Goal: Find specific page/section: Find specific page/section

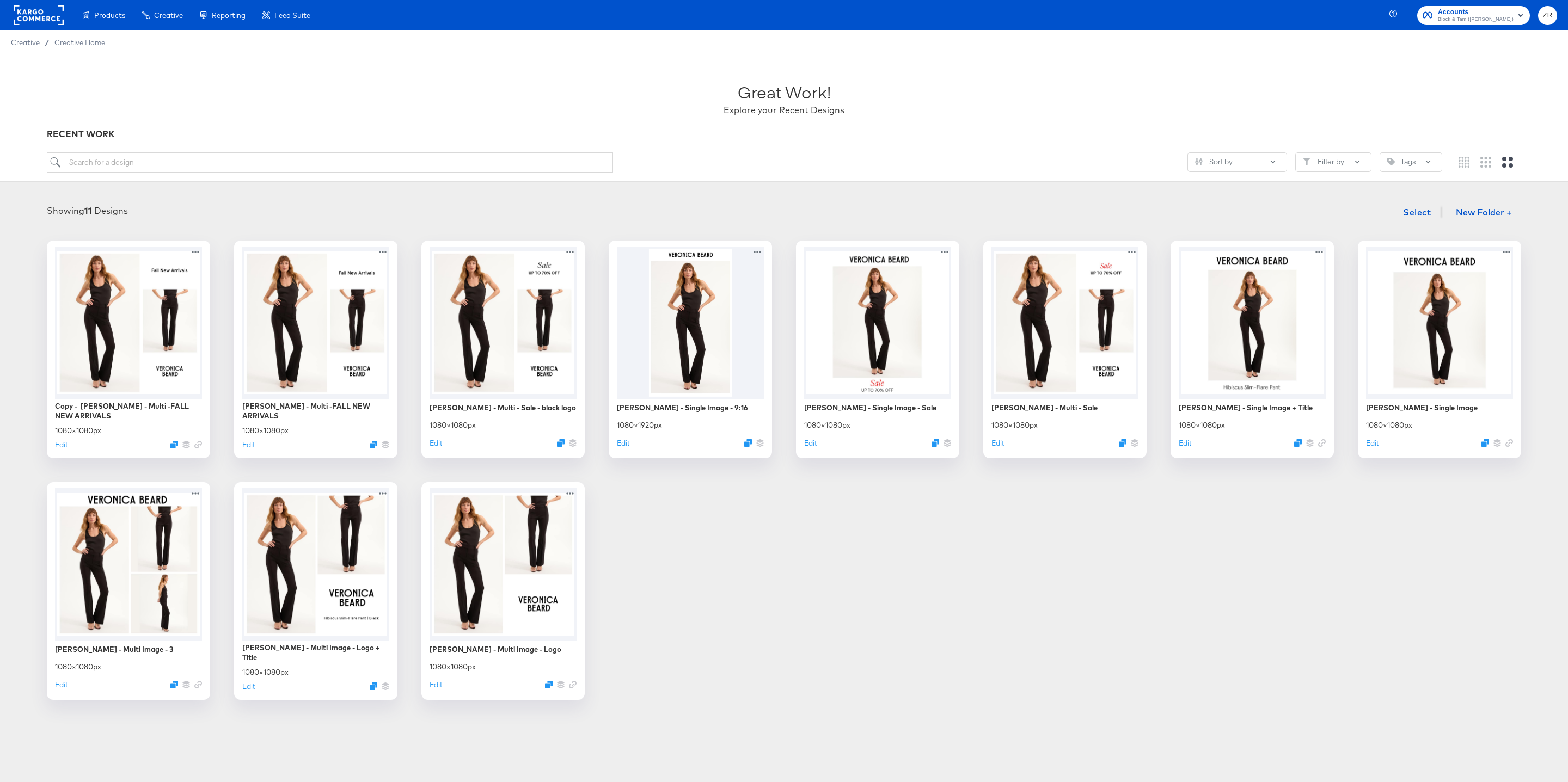
click at [58, 18] on rect at bounding box center [38, 15] width 50 height 19
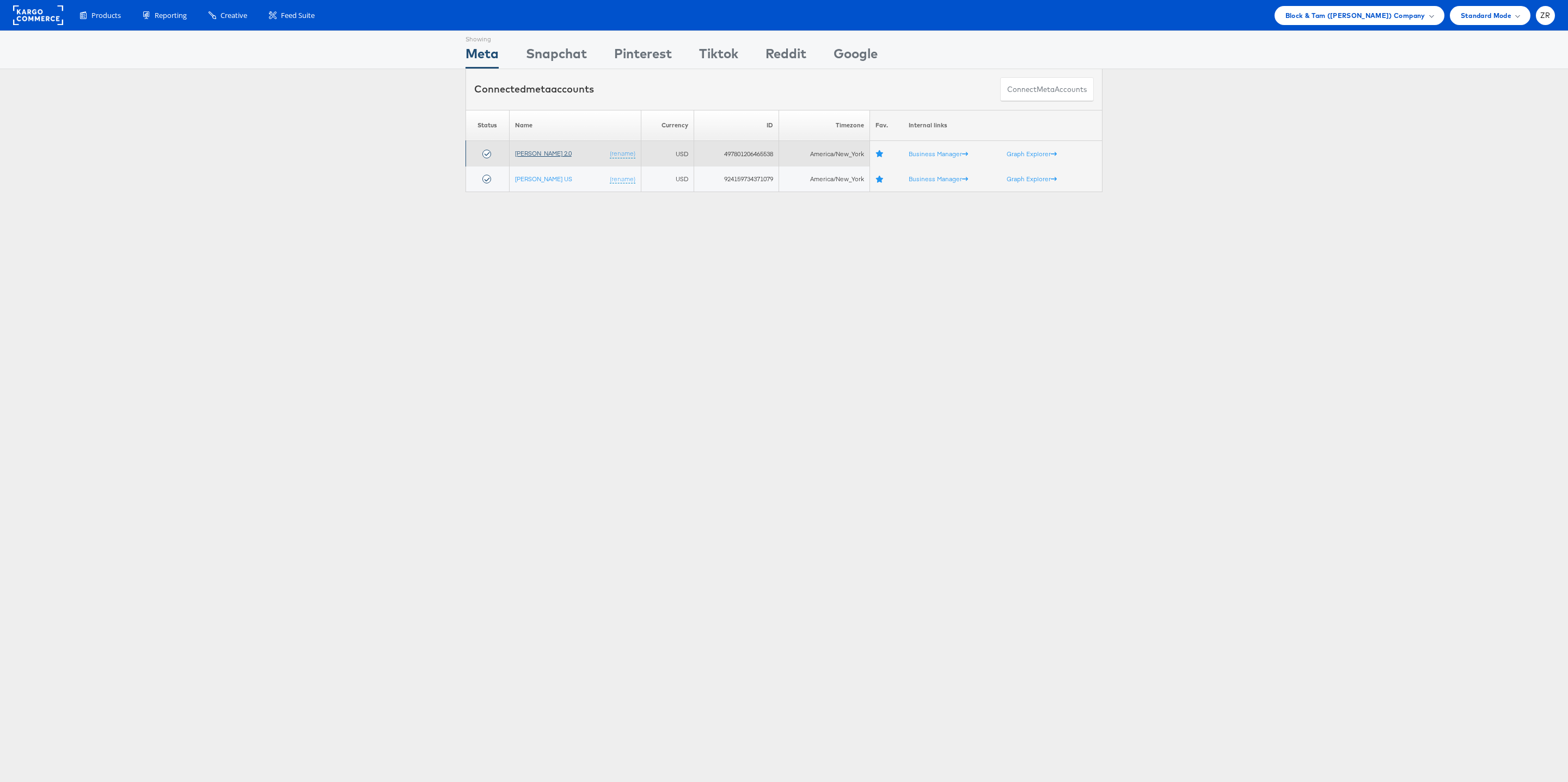
click at [544, 153] on link "[PERSON_NAME] 2.0" at bounding box center [543, 153] width 57 height 8
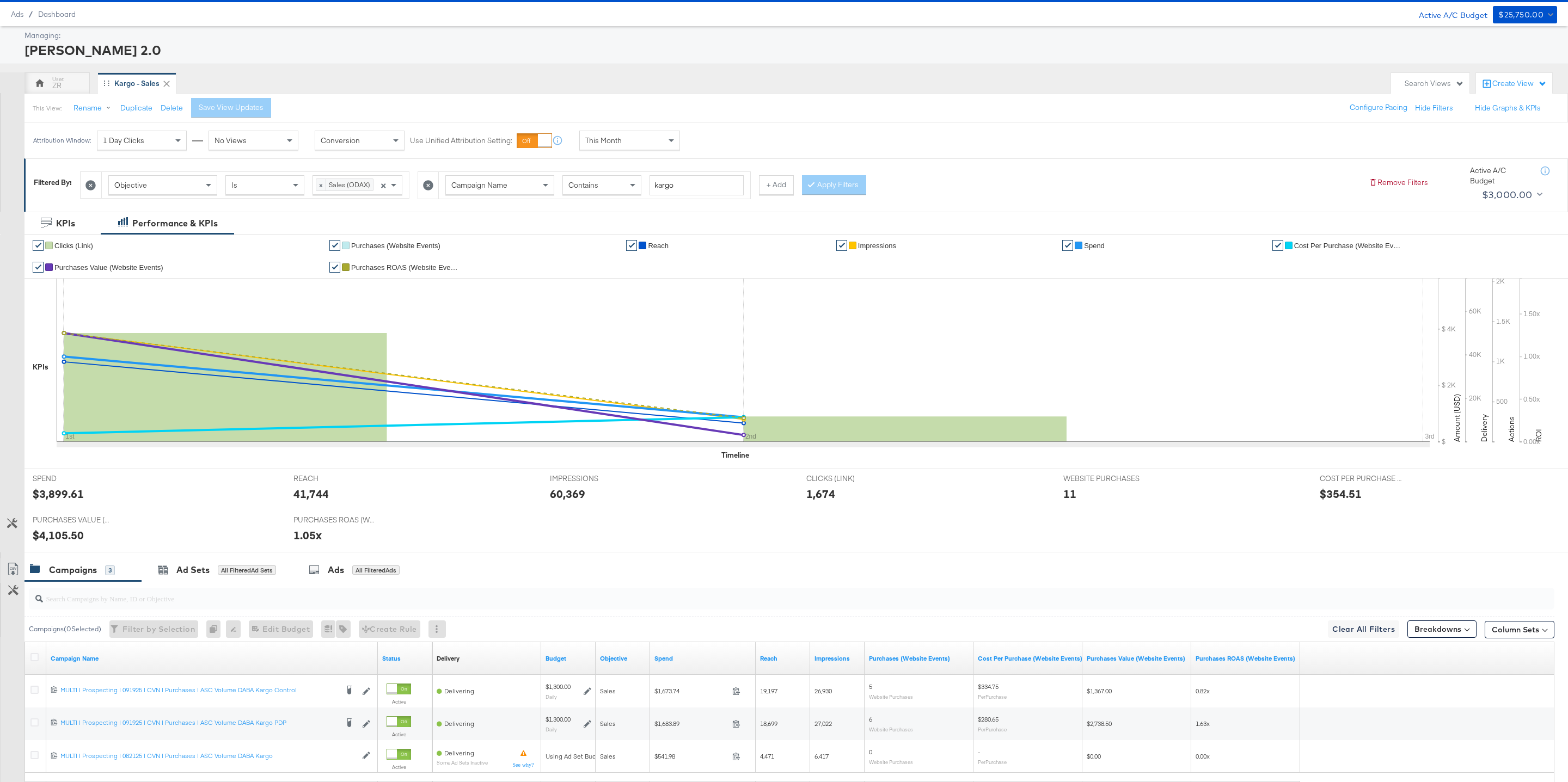
scroll to position [27, 0]
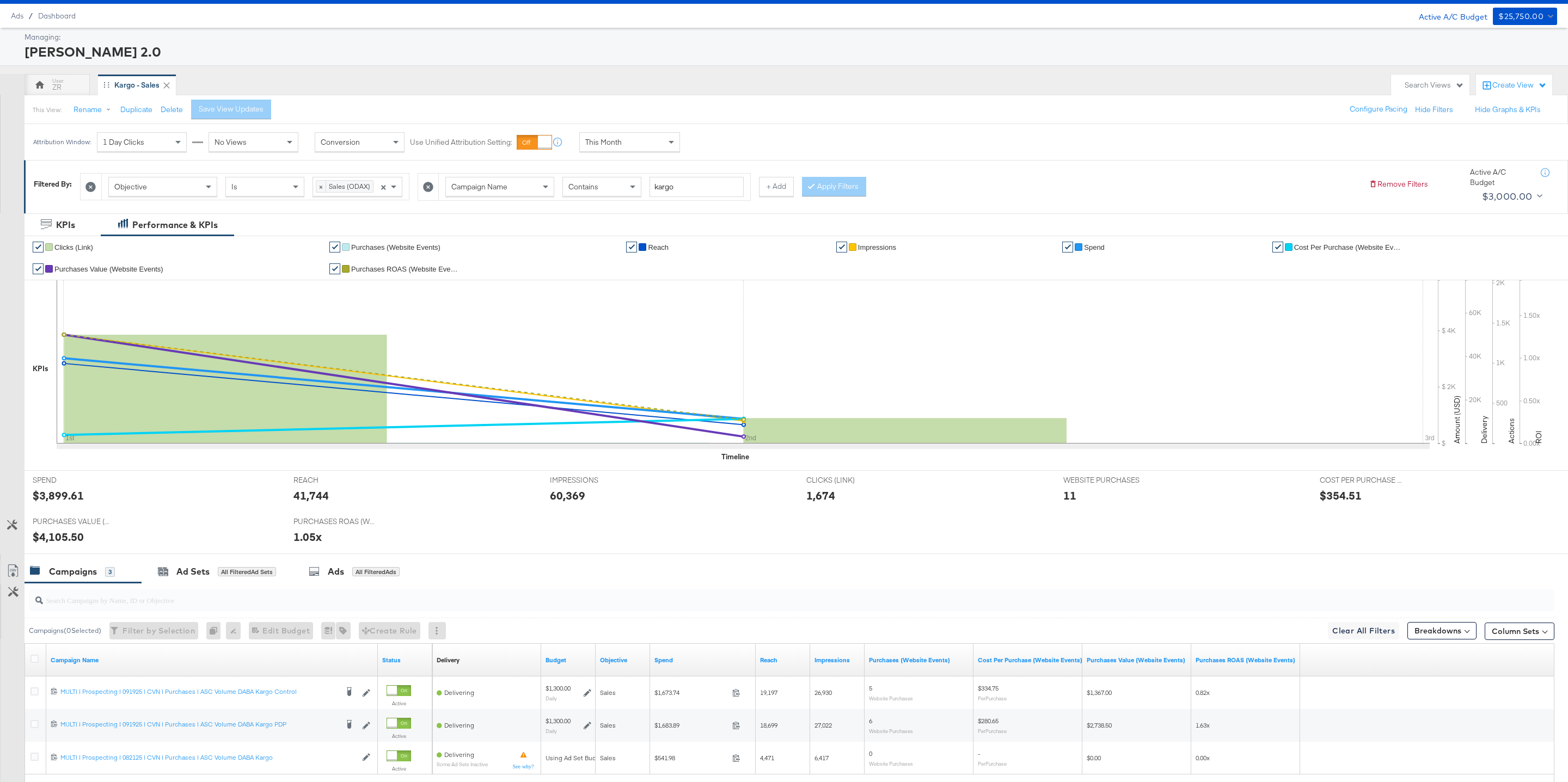
click at [653, 144] on div "This Month" at bounding box center [630, 142] width 100 height 18
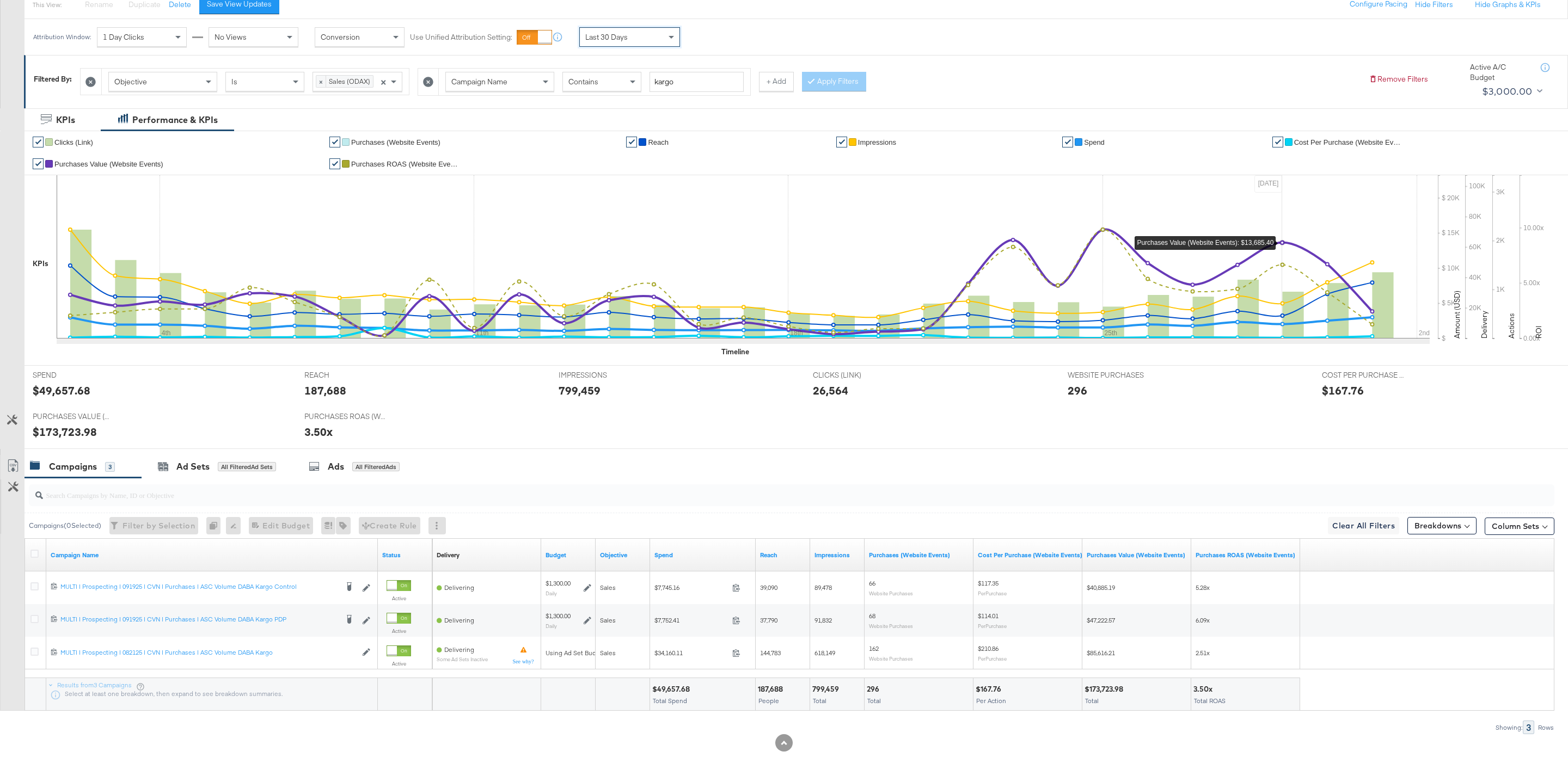
scroll to position [0, 0]
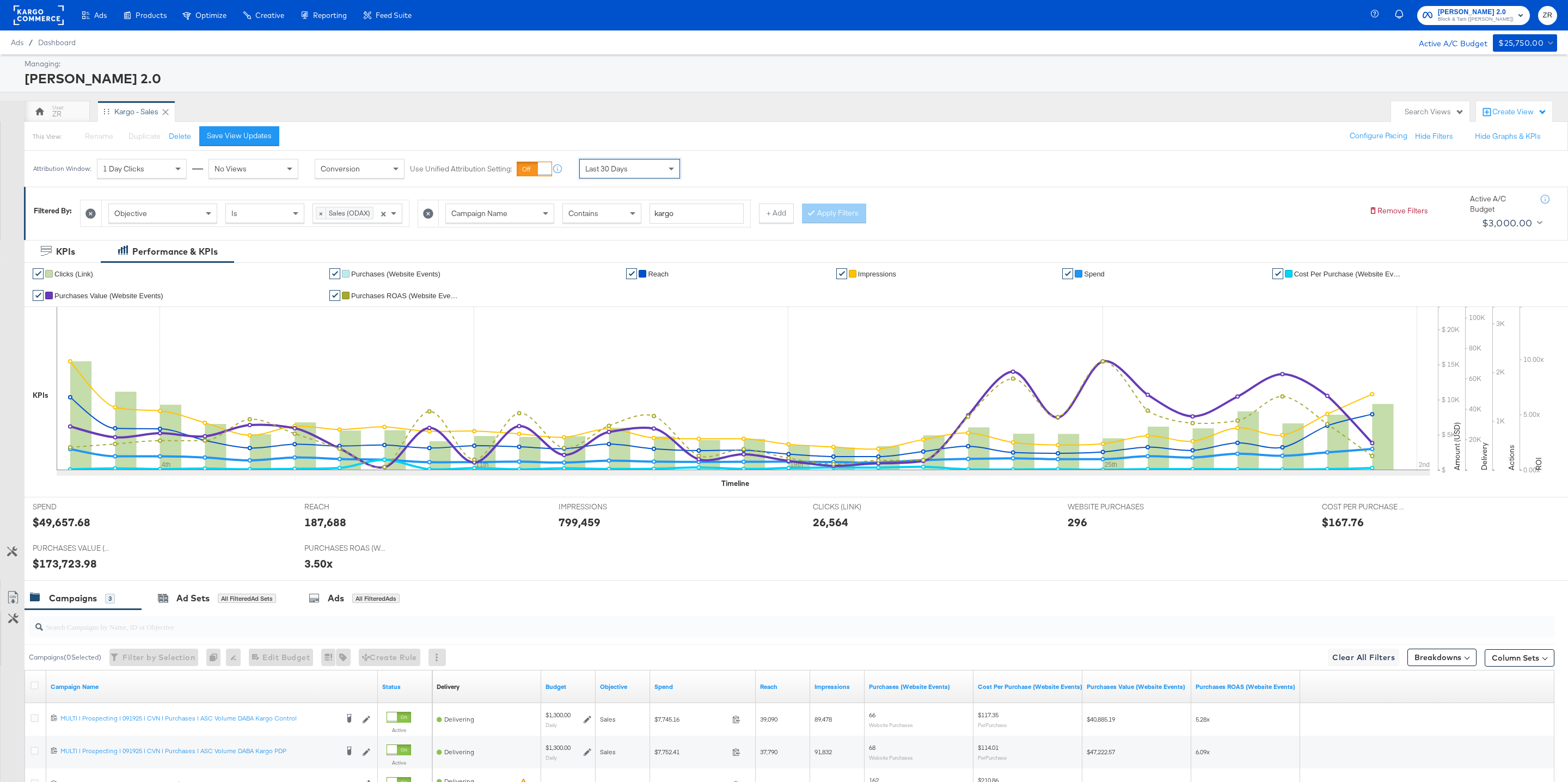
click at [1453, 13] on span "Veronica Beard 2.0" at bounding box center [1475, 12] width 75 height 12
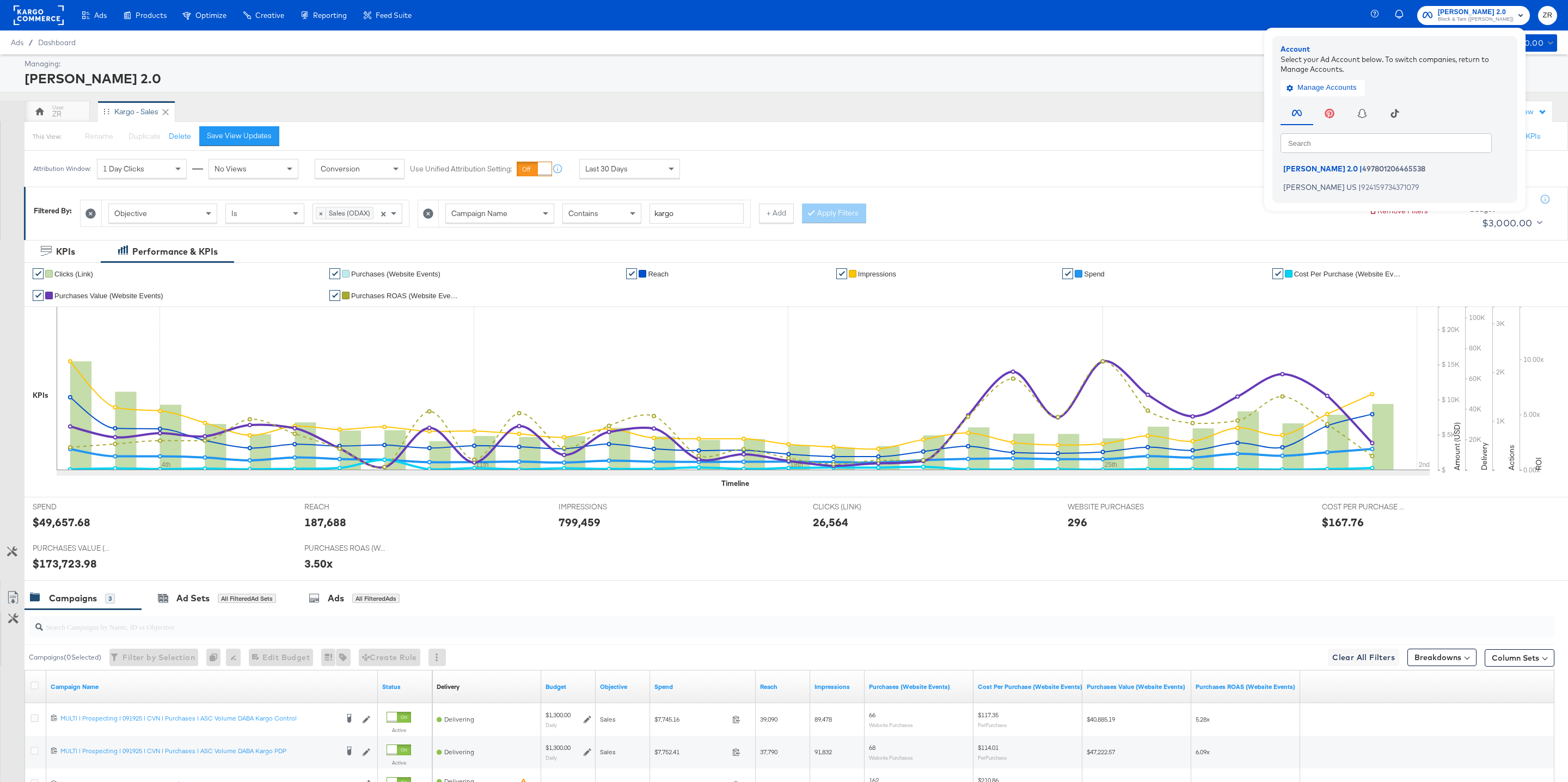
click at [39, 10] on rect at bounding box center [38, 15] width 50 height 19
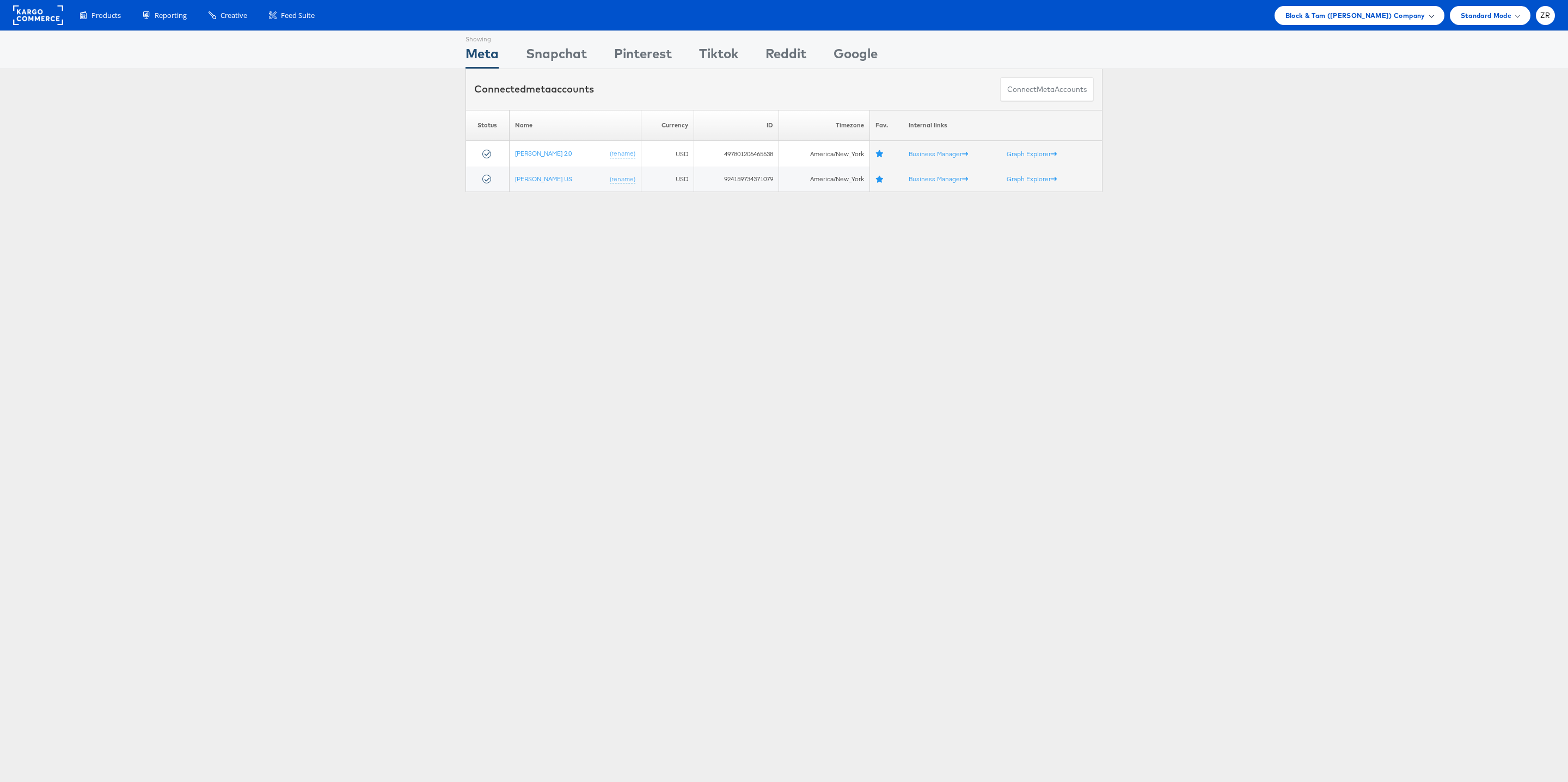
click at [1352, 17] on span "Block & Tam (Veronica Beard) Company" at bounding box center [1356, 15] width 140 height 12
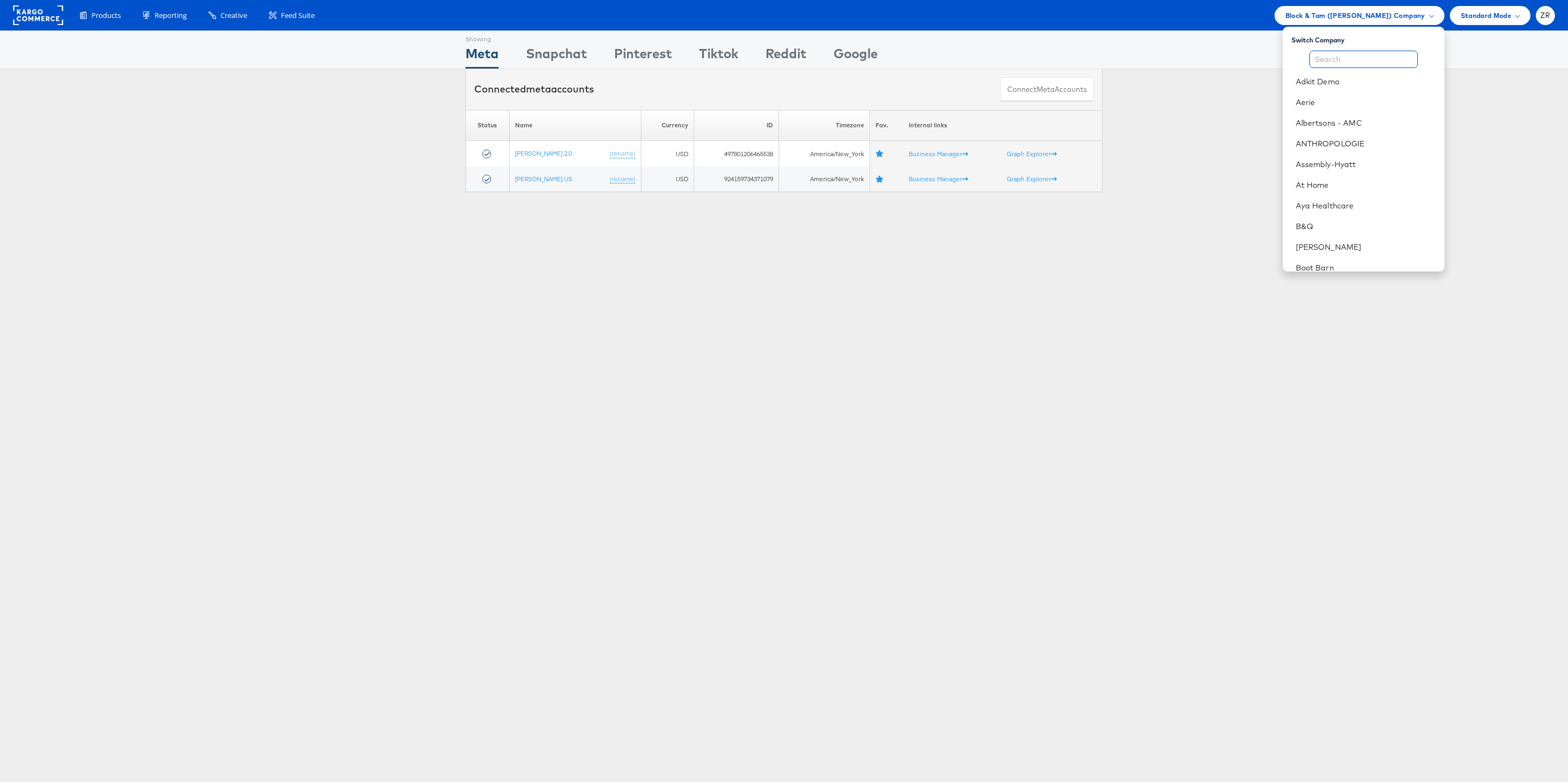
click at [1349, 58] on input "text" at bounding box center [1363, 59] width 108 height 18
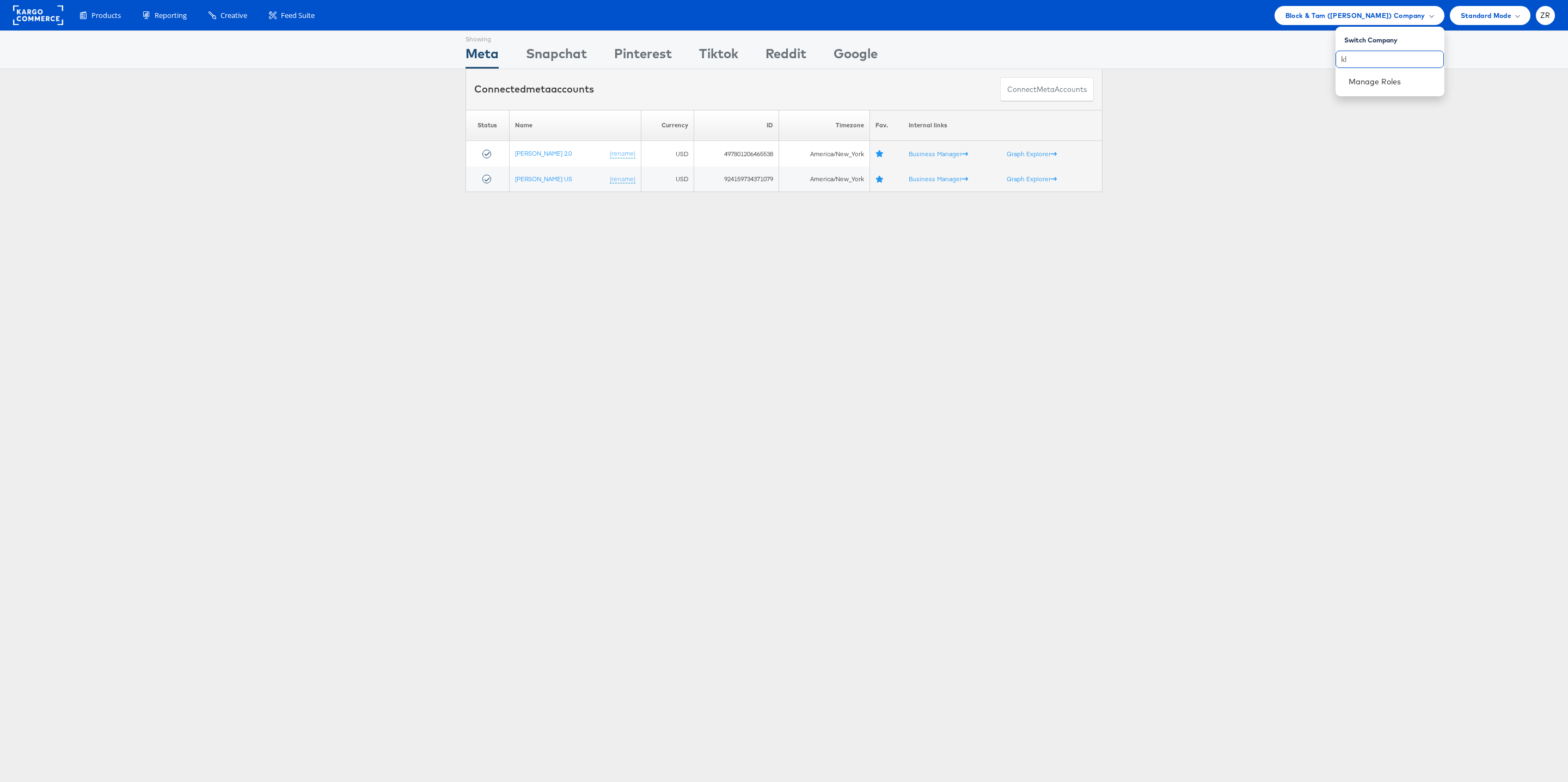
type input "k"
type input "hyatt"
click at [1370, 86] on link "Assembly-Hyatt" at bounding box center [1392, 82] width 87 height 11
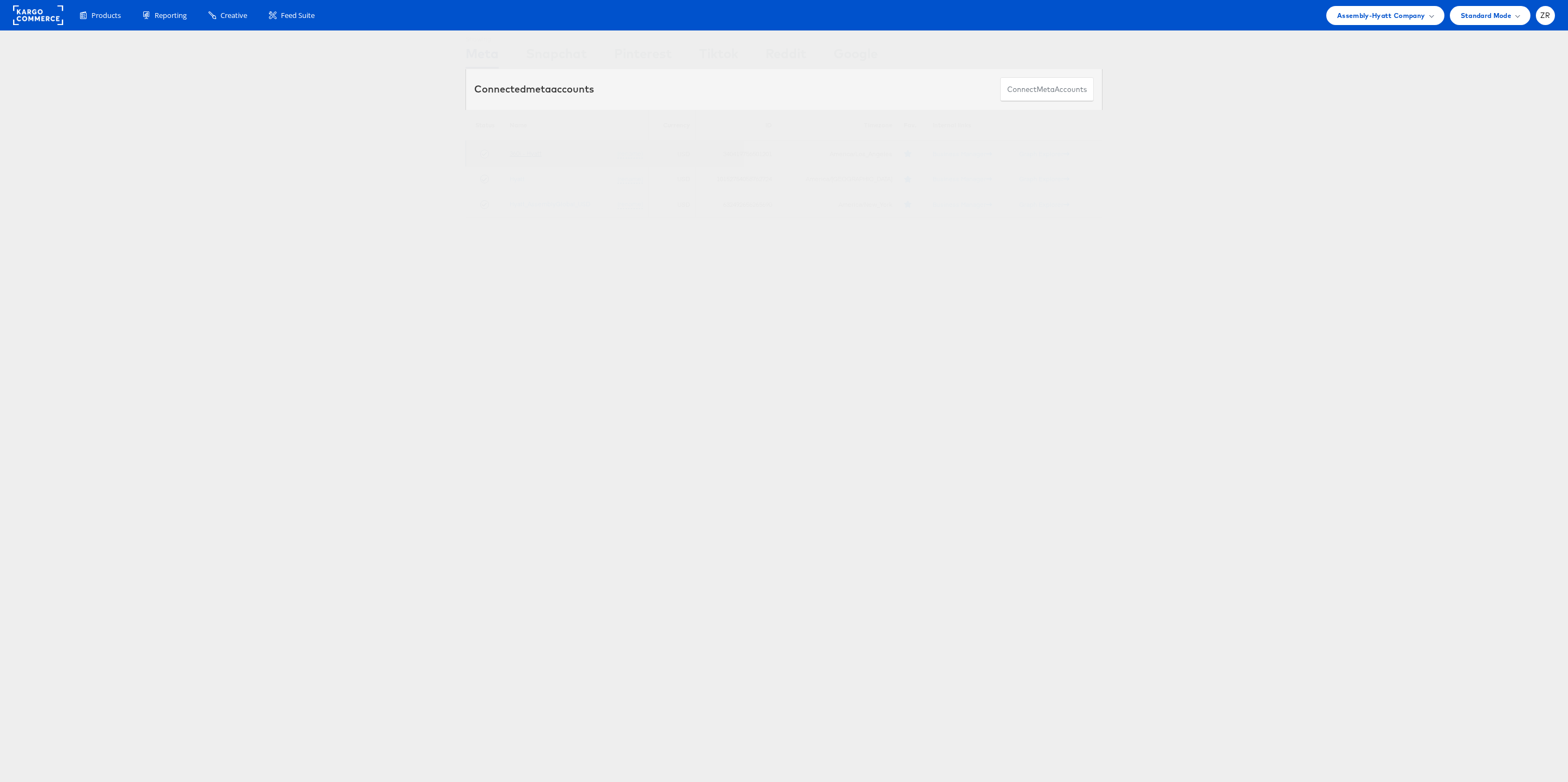
click at [522, 153] on link "360i - Hyatt" at bounding box center [525, 153] width 32 height 8
click at [545, 207] on link "Hyatt_AssemblyGlobal_USD" at bounding box center [550, 203] width 80 height 8
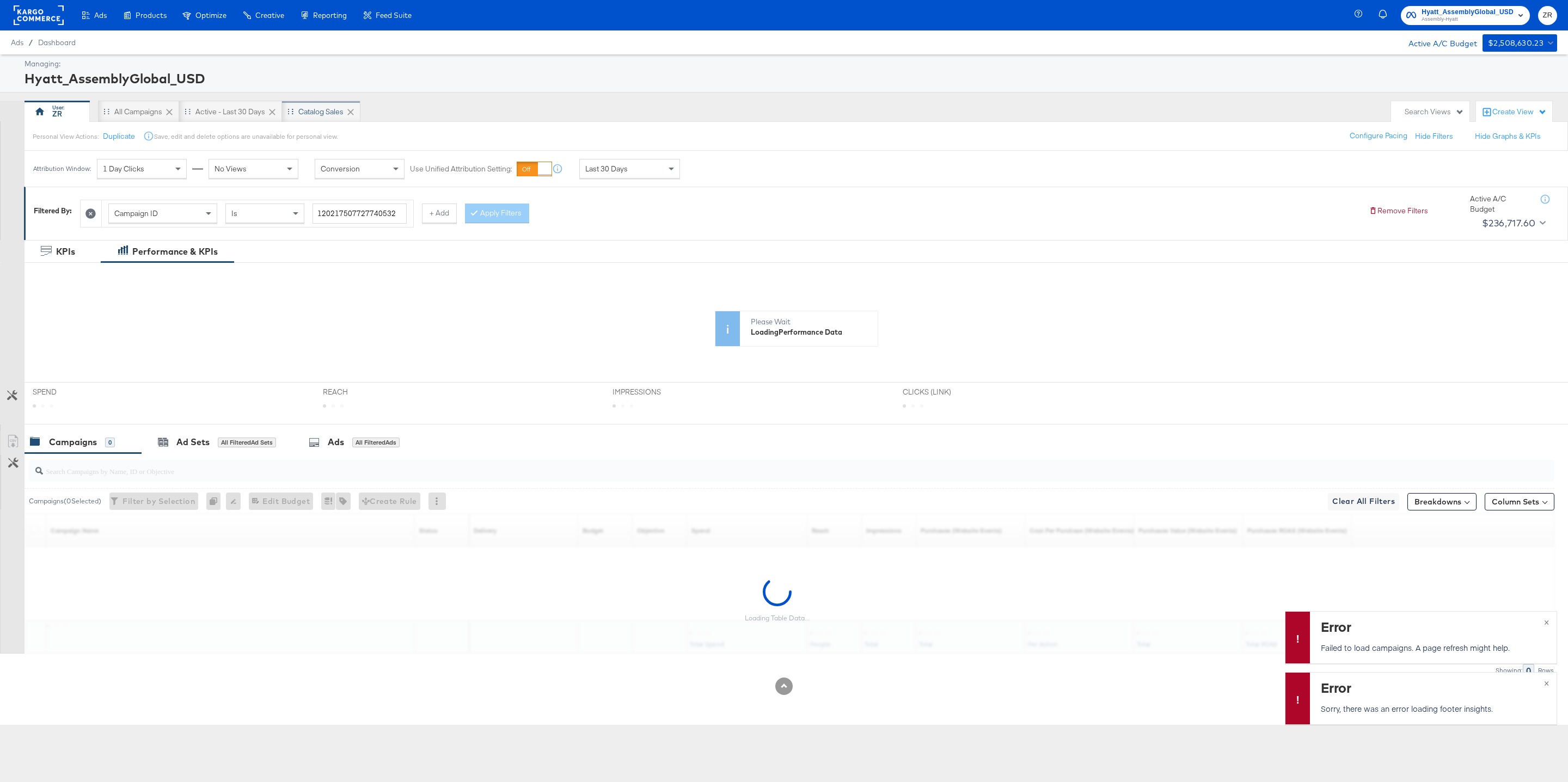
click at [329, 117] on div "Catalog Sales" at bounding box center [321, 111] width 45 height 10
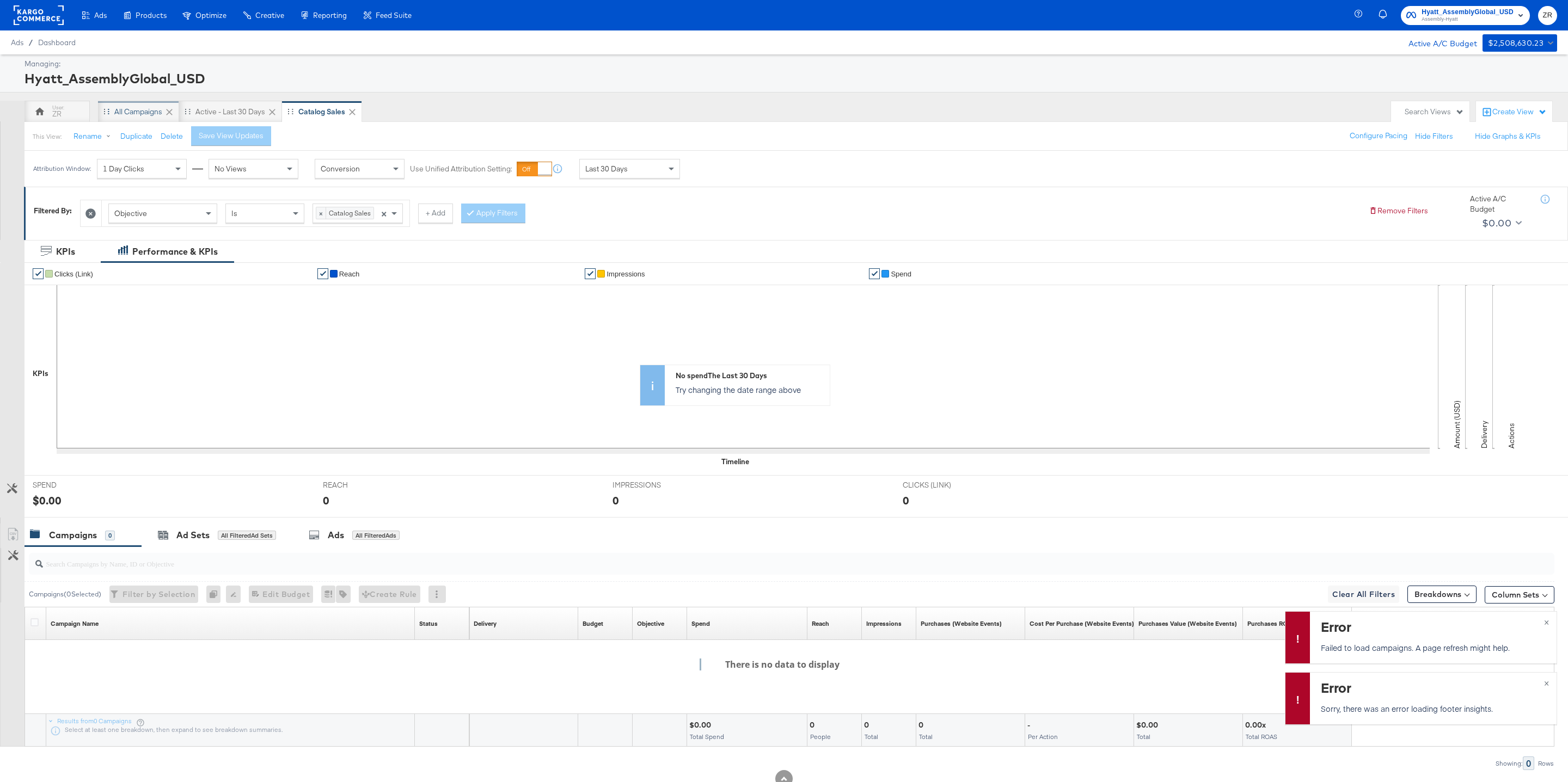
click at [131, 116] on div "All Campaigns" at bounding box center [138, 111] width 48 height 10
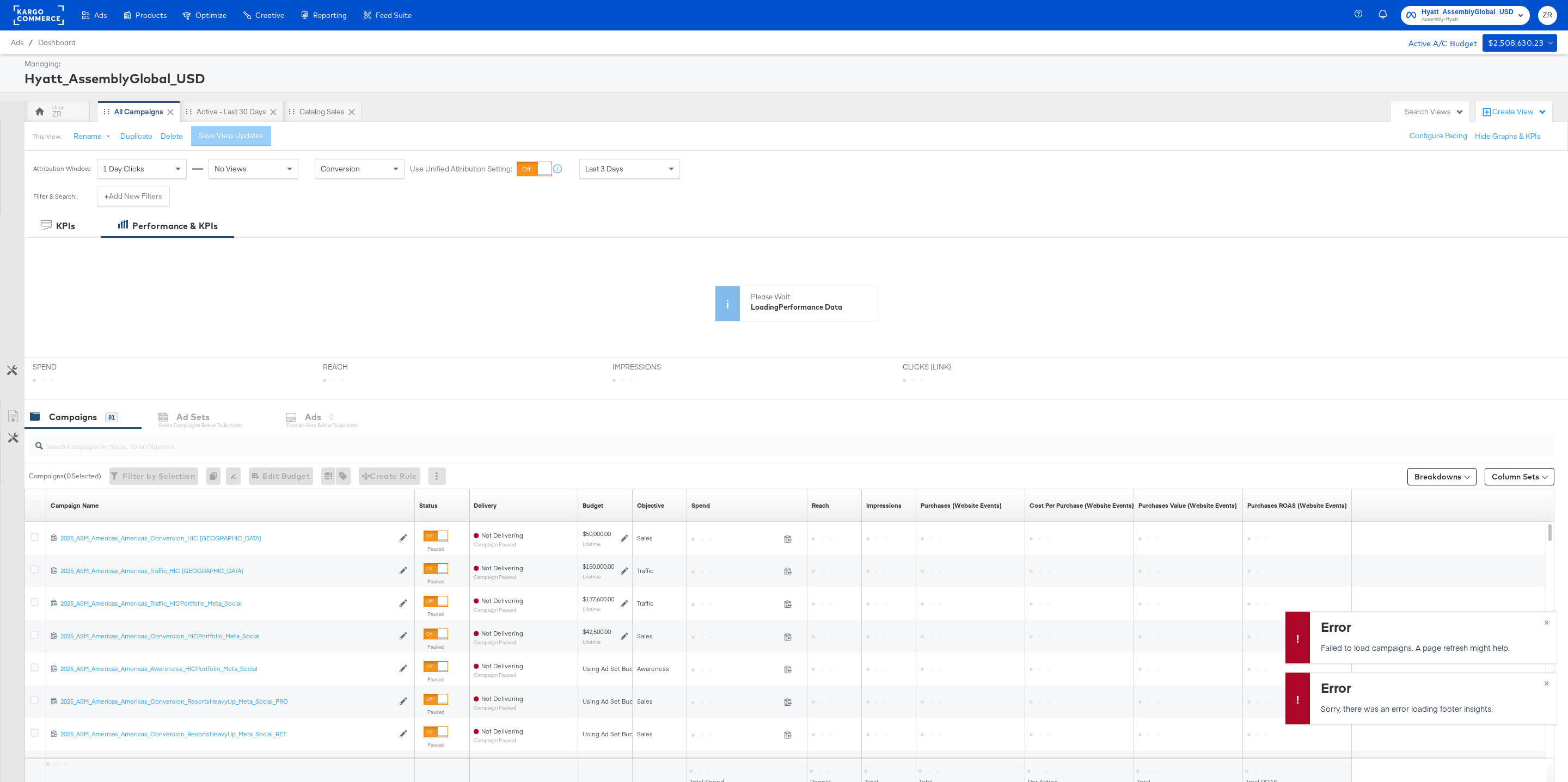
click at [1451, 109] on div "Search Views" at bounding box center [1434, 111] width 59 height 10
click at [1392, 233] on div "Active - Last 30 Days" at bounding box center [1381, 234] width 69 height 8
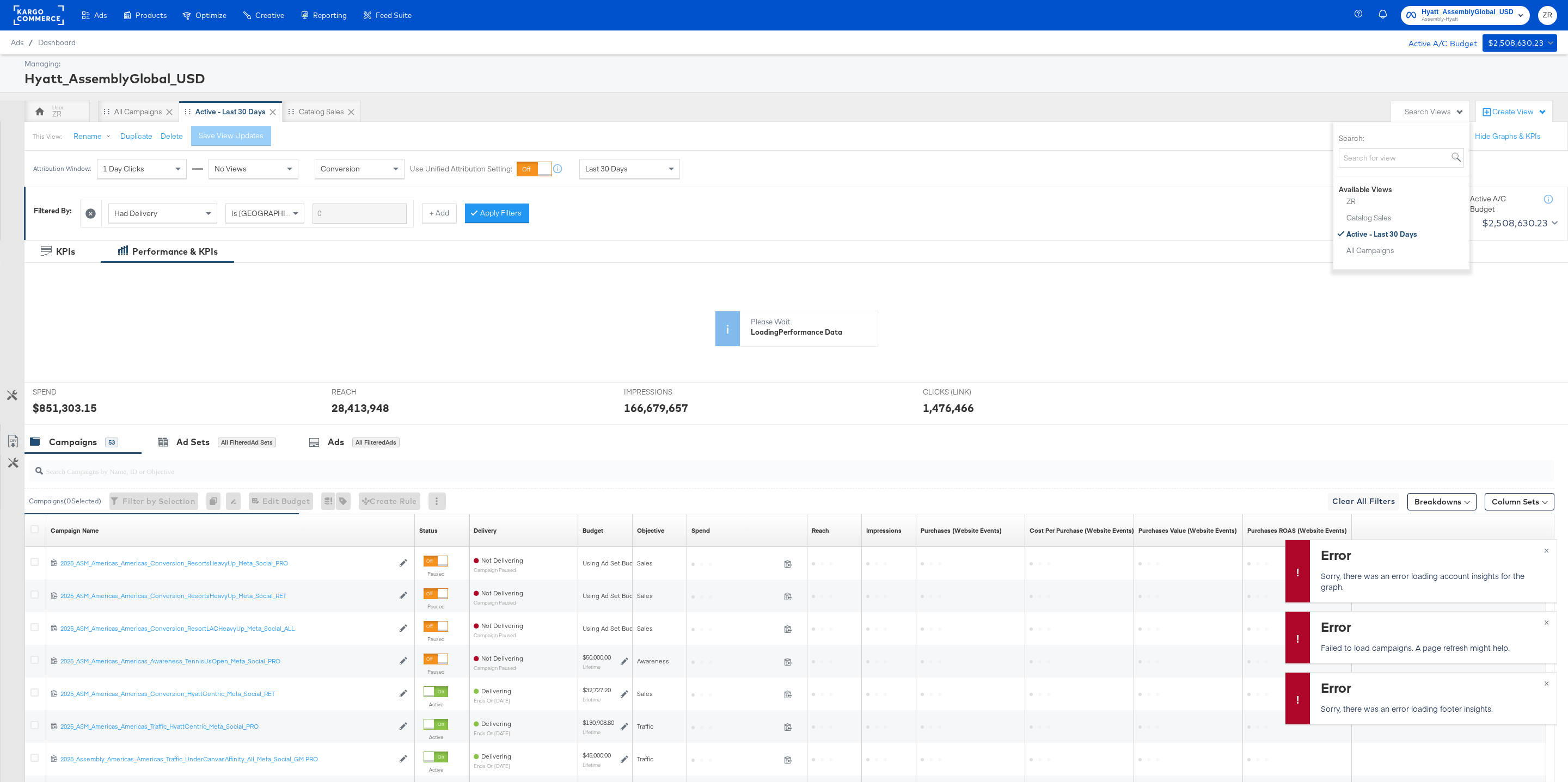
click at [102, 474] on input "search" at bounding box center [727, 467] width 1367 height 21
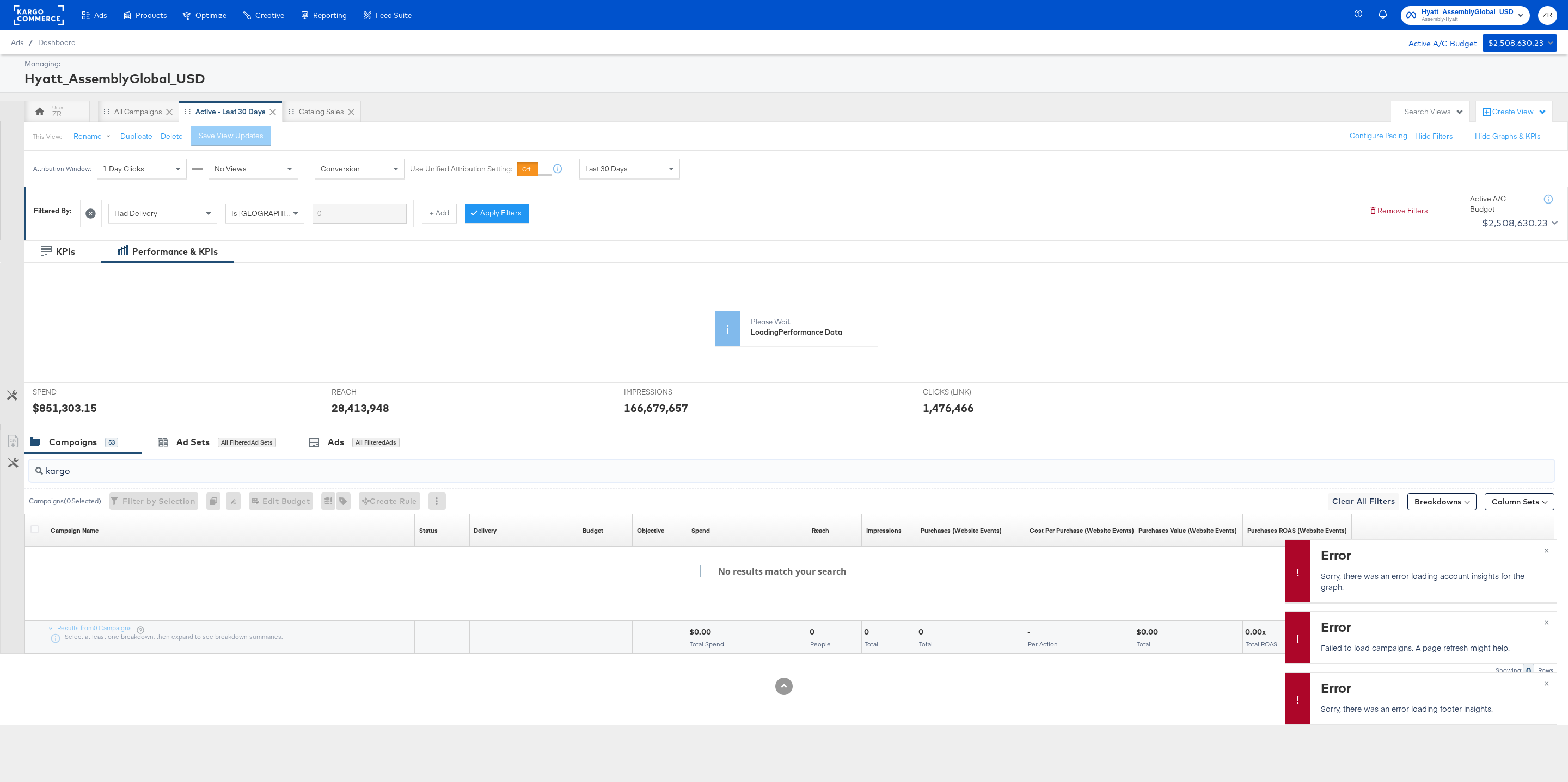
type input "kargo"
click at [72, 432] on div "Campaigns 53" at bounding box center [83, 442] width 117 height 23
click at [80, 475] on input "kargo" at bounding box center [727, 467] width 1367 height 21
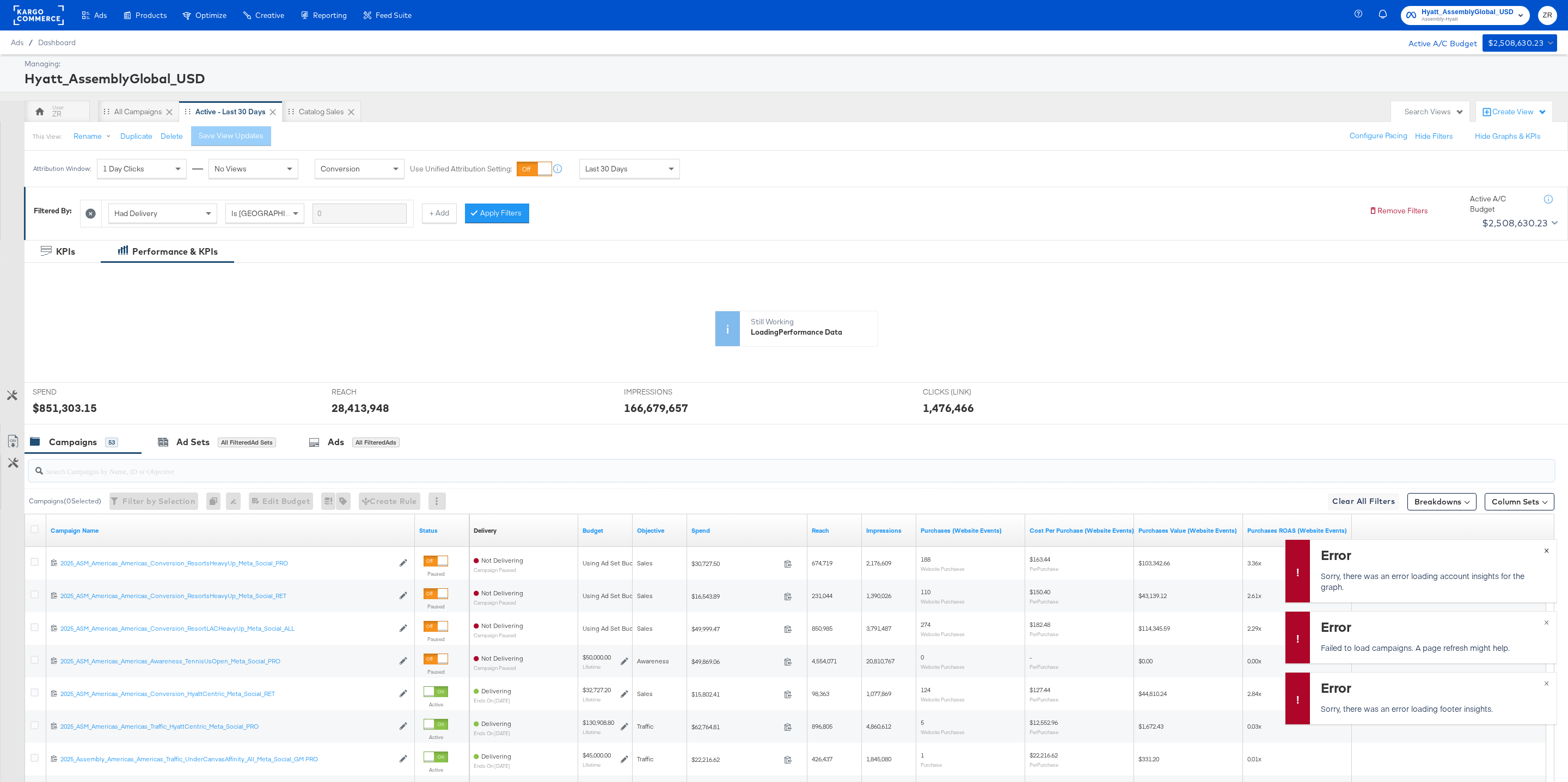
click at [1547, 552] on span "×" at bounding box center [1547, 550] width 5 height 13
click at [1545, 626] on span "×" at bounding box center [1547, 621] width 5 height 13
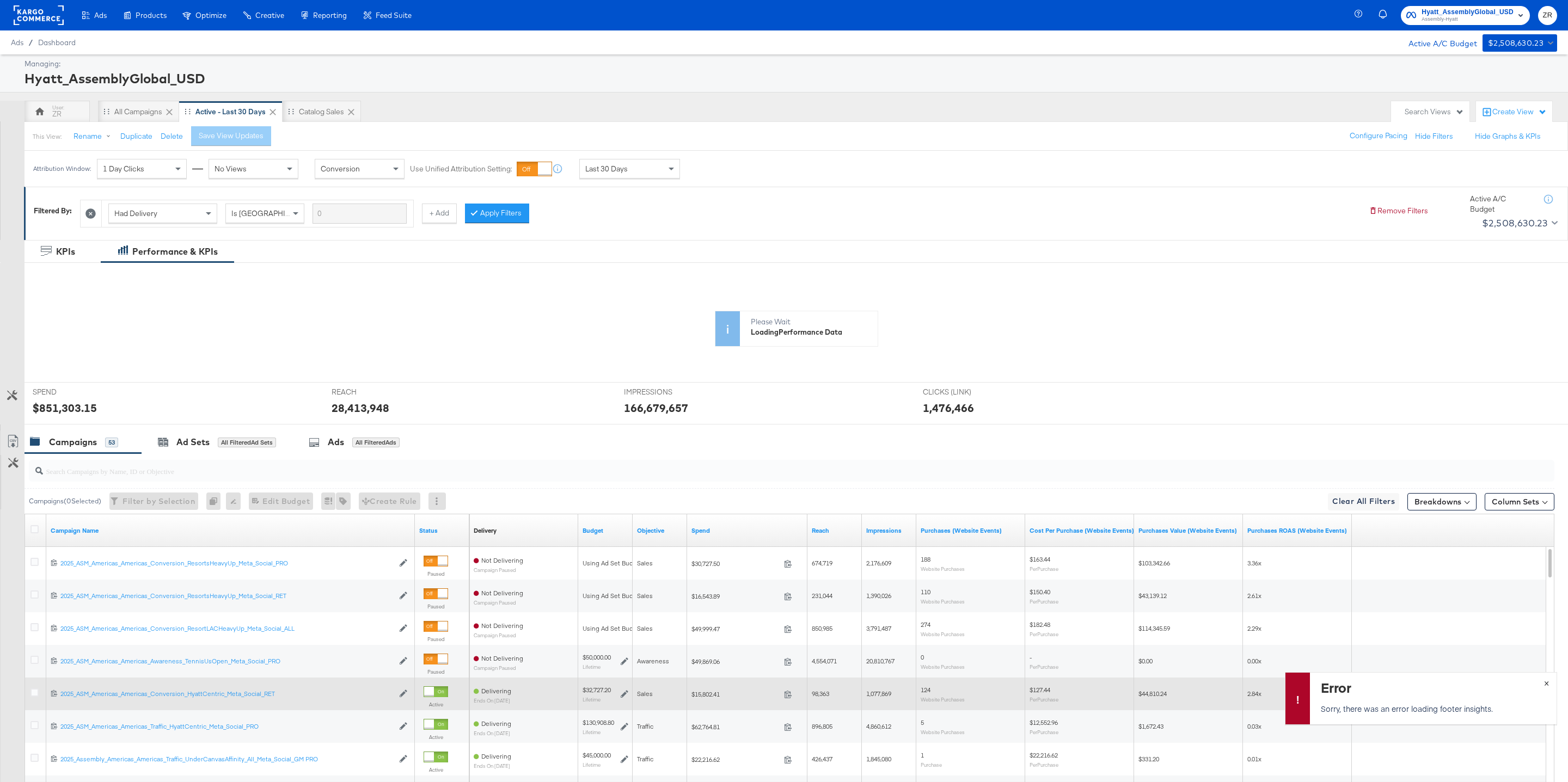
click at [1544, 684] on span "×" at bounding box center [1547, 682] width 5 height 13
